Goal: Register for event/course

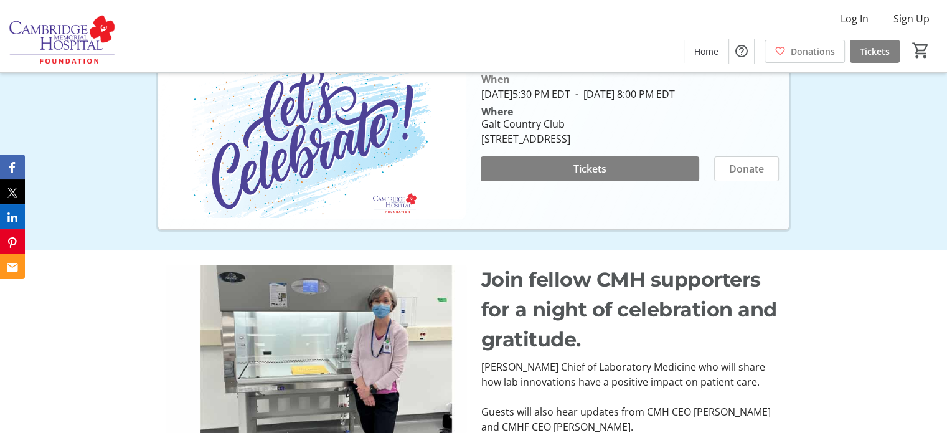
scroll to position [244, 0]
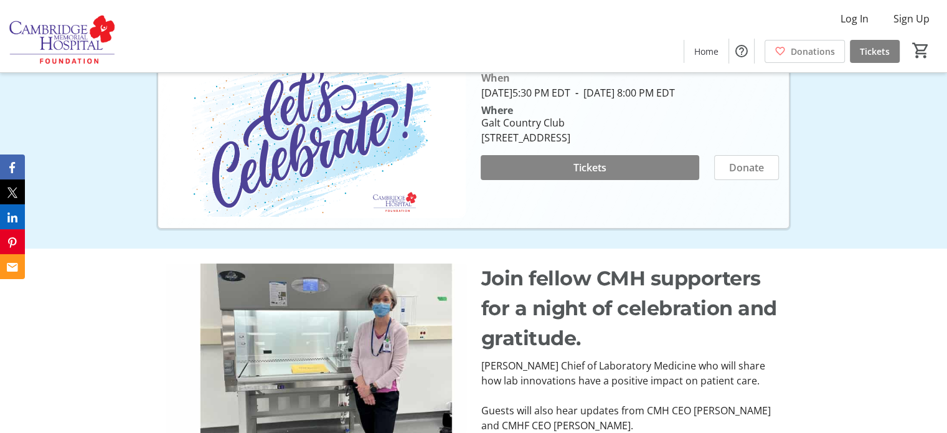
click at [597, 175] on span "Tickets" at bounding box center [589, 167] width 33 height 15
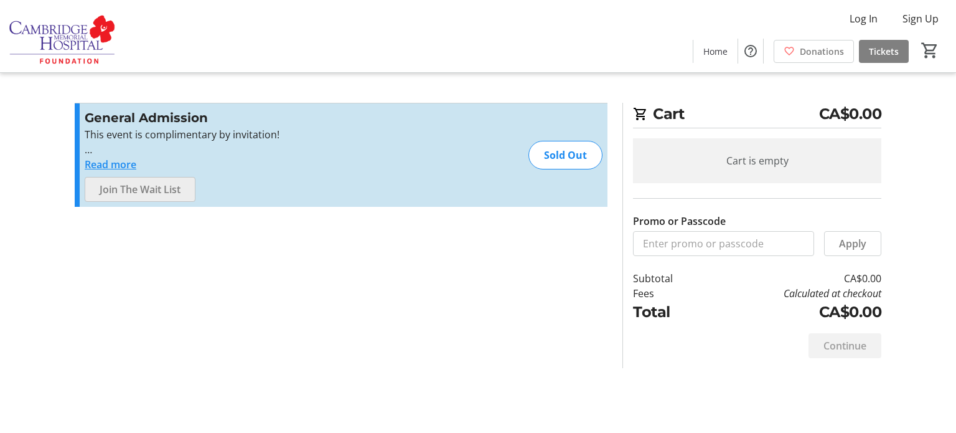
click at [118, 187] on span "Join The Wait List" at bounding box center [140, 189] width 81 height 15
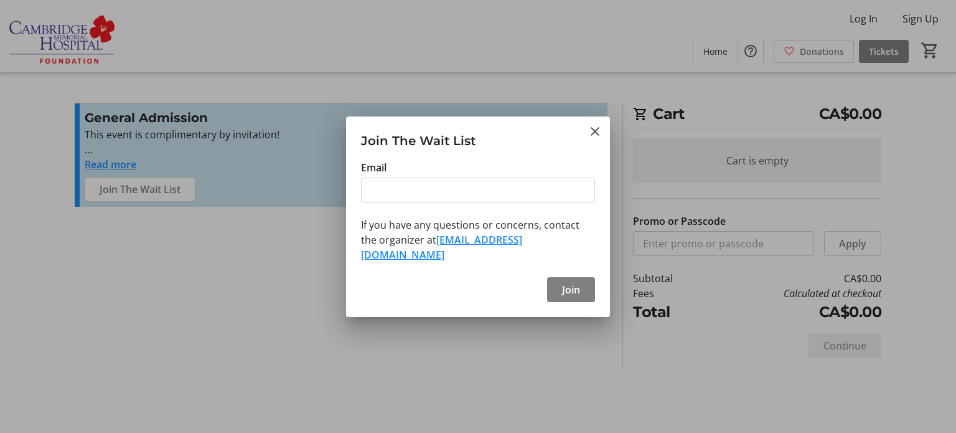
click at [388, 192] on input "Email" at bounding box center [478, 189] width 234 height 25
type input "3"
type input "[EMAIL_ADDRESS][PERSON_NAME][DOMAIN_NAME]"
click at [570, 282] on span "Join" at bounding box center [571, 289] width 18 height 15
